Goal: Task Accomplishment & Management: Use online tool/utility

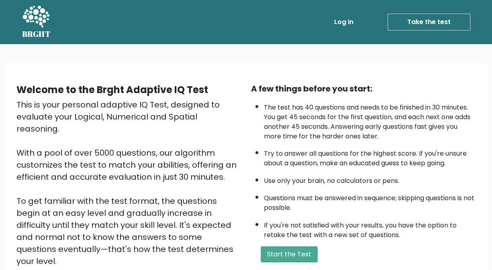
click at [365, 124] on li "The test has 40 questions and needs to be finished in 30 minutes. You get 45 se…" at bounding box center [370, 120] width 212 height 43
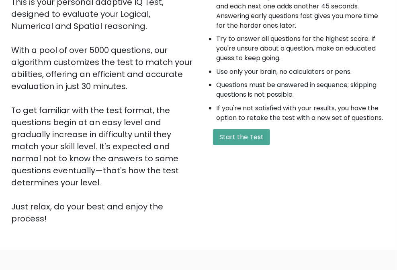
scroll to position [120, 0]
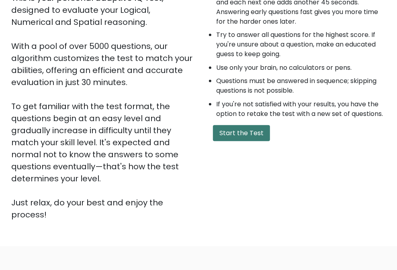
click at [231, 141] on button "Start the Test" at bounding box center [241, 133] width 57 height 16
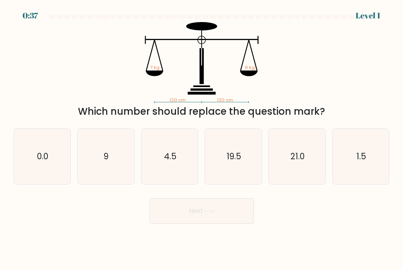
drag, startPoint x: 70, startPoint y: 111, endPoint x: 328, endPoint y: 106, distance: 258.3
click at [328, 106] on div "Which number should replace the question mark?" at bounding box center [201, 111] width 366 height 14
click at [341, 102] on div "120 cm 120 cm ? kg 9 kg Which number should replace the question mark?" at bounding box center [202, 70] width 386 height 97
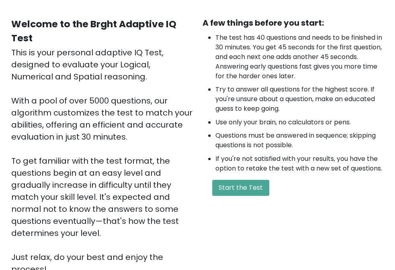
scroll to position [66, 0]
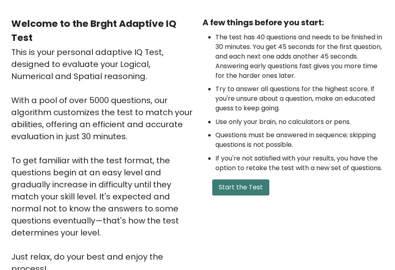
click at [231, 196] on button "Start the Test" at bounding box center [240, 188] width 57 height 16
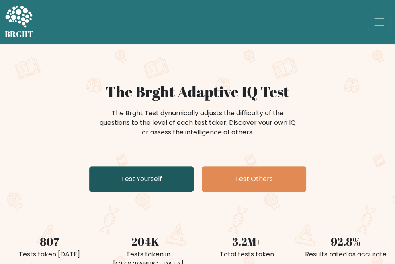
click at [128, 182] on link "Test Yourself" at bounding box center [141, 179] width 104 height 26
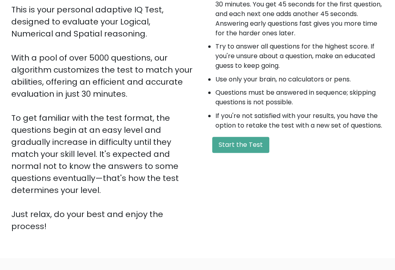
scroll to position [110, 0]
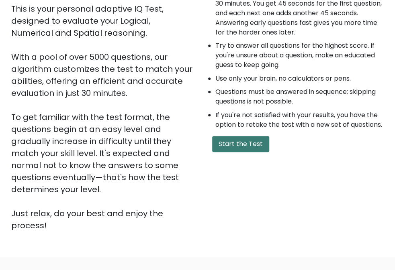
click at [245, 152] on button "Start the Test" at bounding box center [240, 144] width 57 height 16
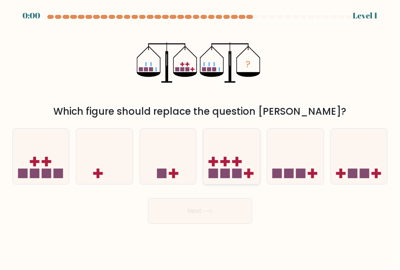
click at [251, 165] on icon at bounding box center [232, 156] width 57 height 47
click at [201, 137] on input "d." at bounding box center [200, 136] width 0 height 2
radio input "true"
